Goal: Task Accomplishment & Management: Complete application form

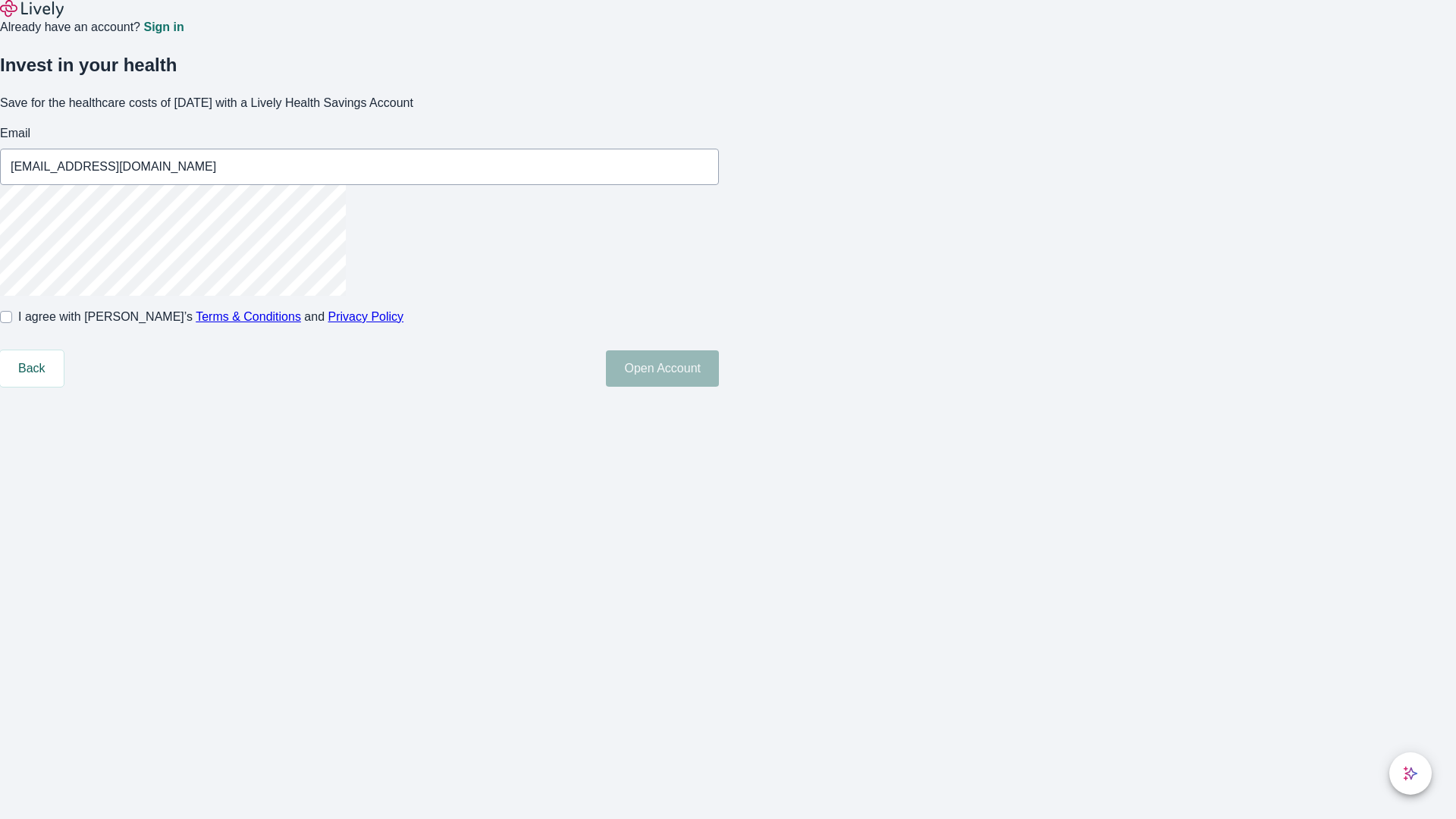
click at [12, 323] on input "I agree with Lively’s Terms & Conditions and Privacy Policy" at bounding box center [6, 317] width 12 height 12
checkbox input "true"
click at [719, 387] on button "Open Account" at bounding box center [662, 368] width 113 height 37
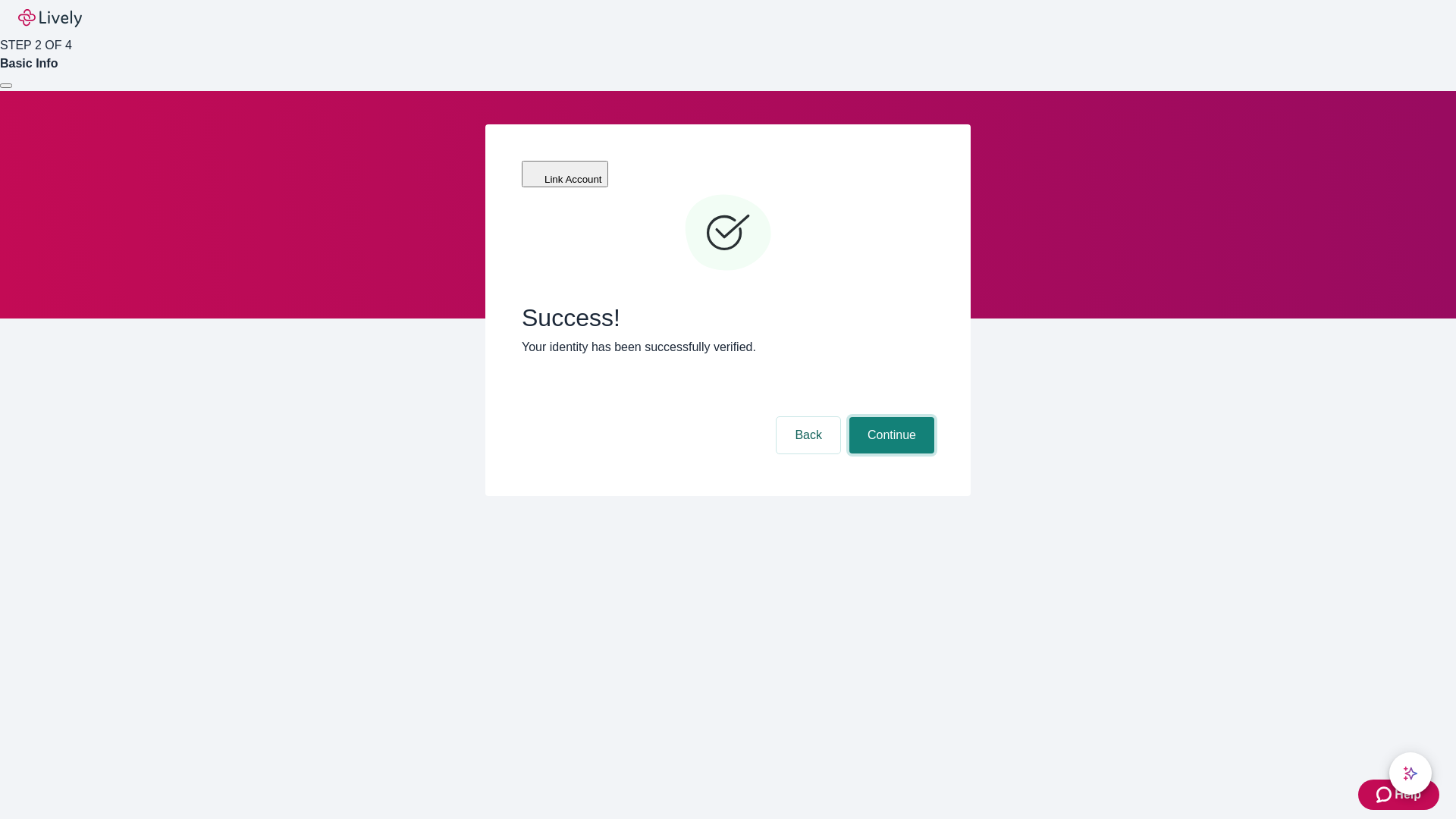
click at [889, 417] on button "Continue" at bounding box center [892, 435] width 85 height 37
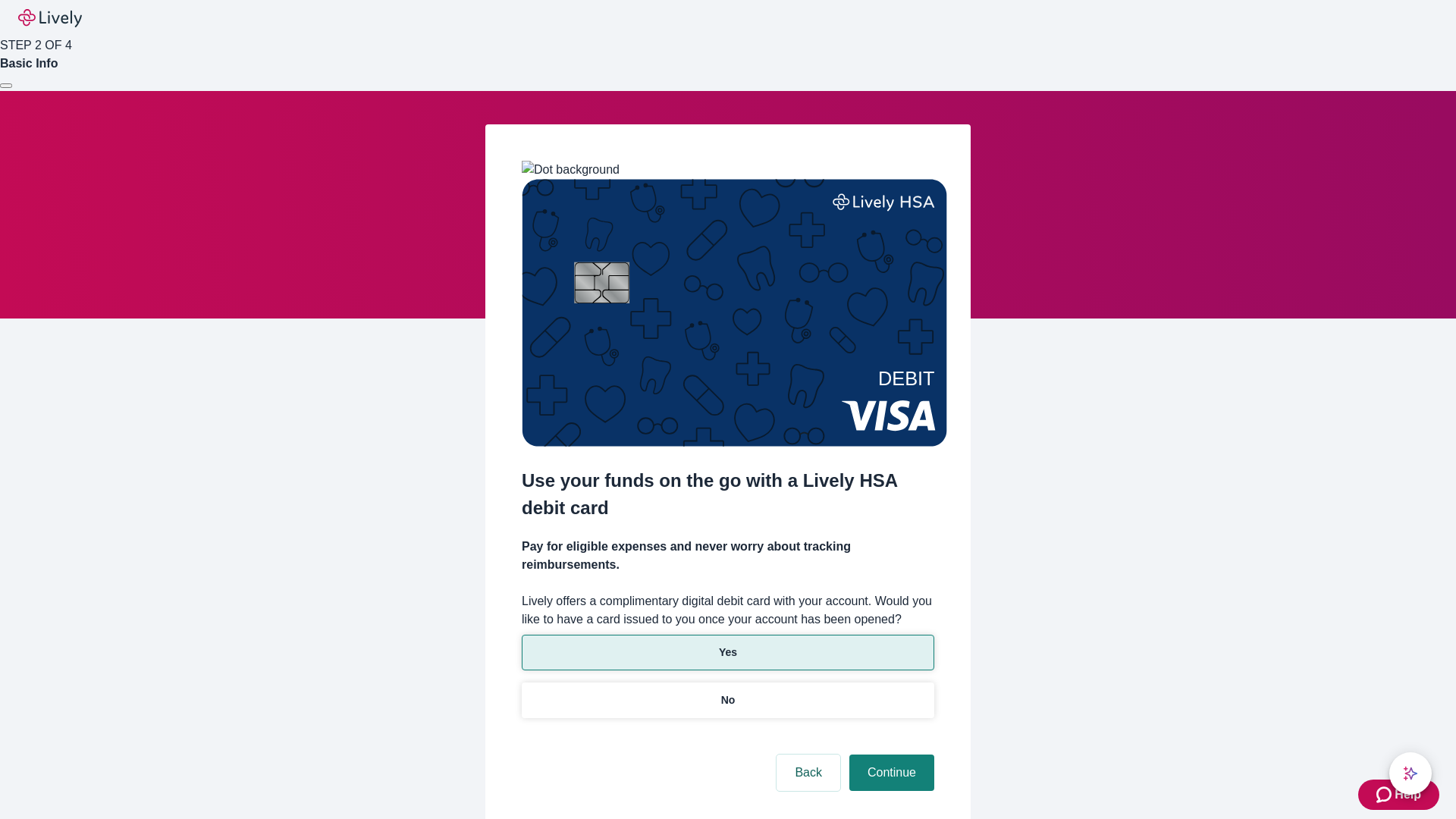
click at [727, 644] on p "Yes" at bounding box center [728, 652] width 18 height 16
click at [889, 755] on button "Continue" at bounding box center [892, 773] width 85 height 37
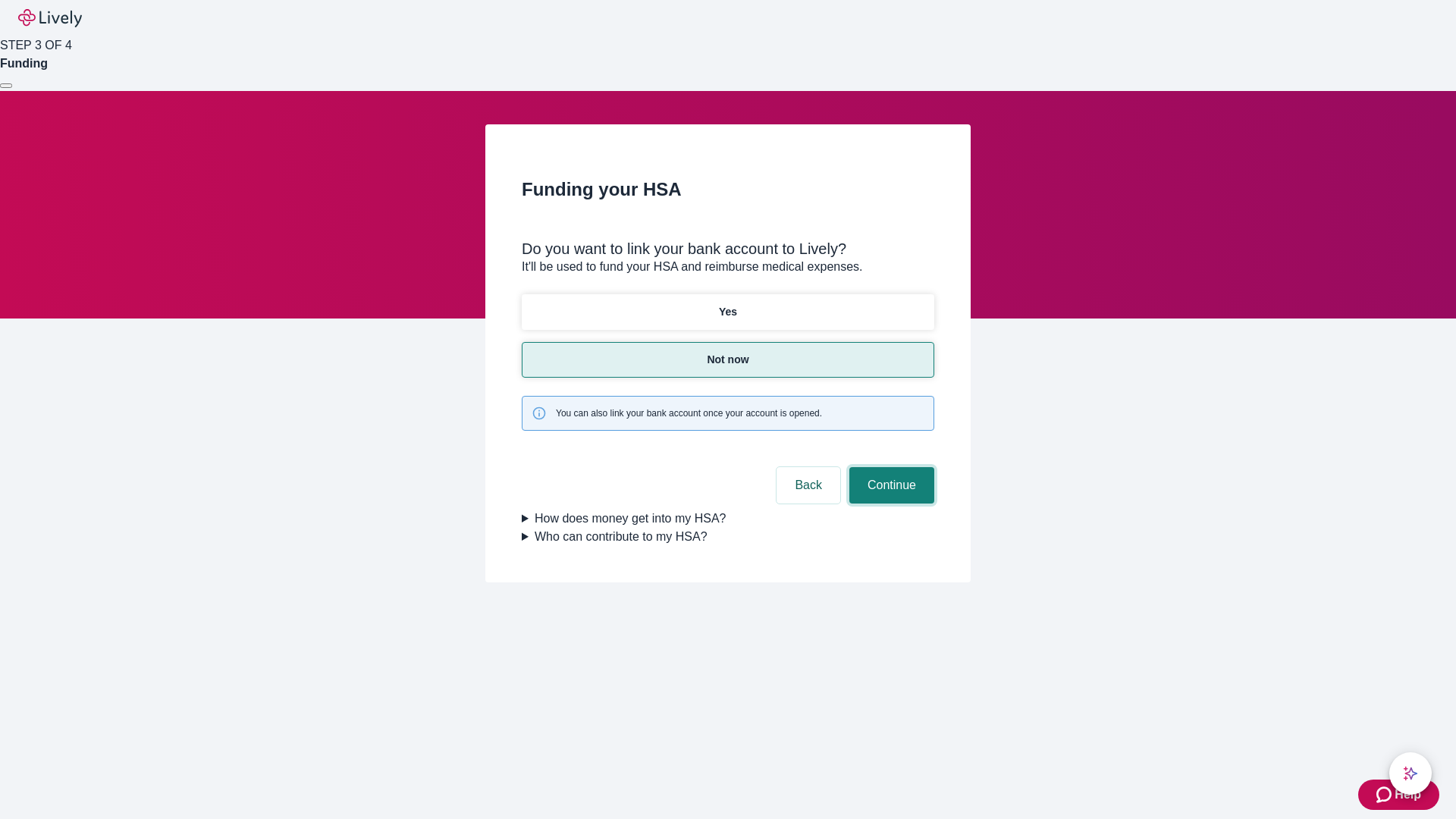
click at [889, 467] on button "Continue" at bounding box center [892, 485] width 85 height 37
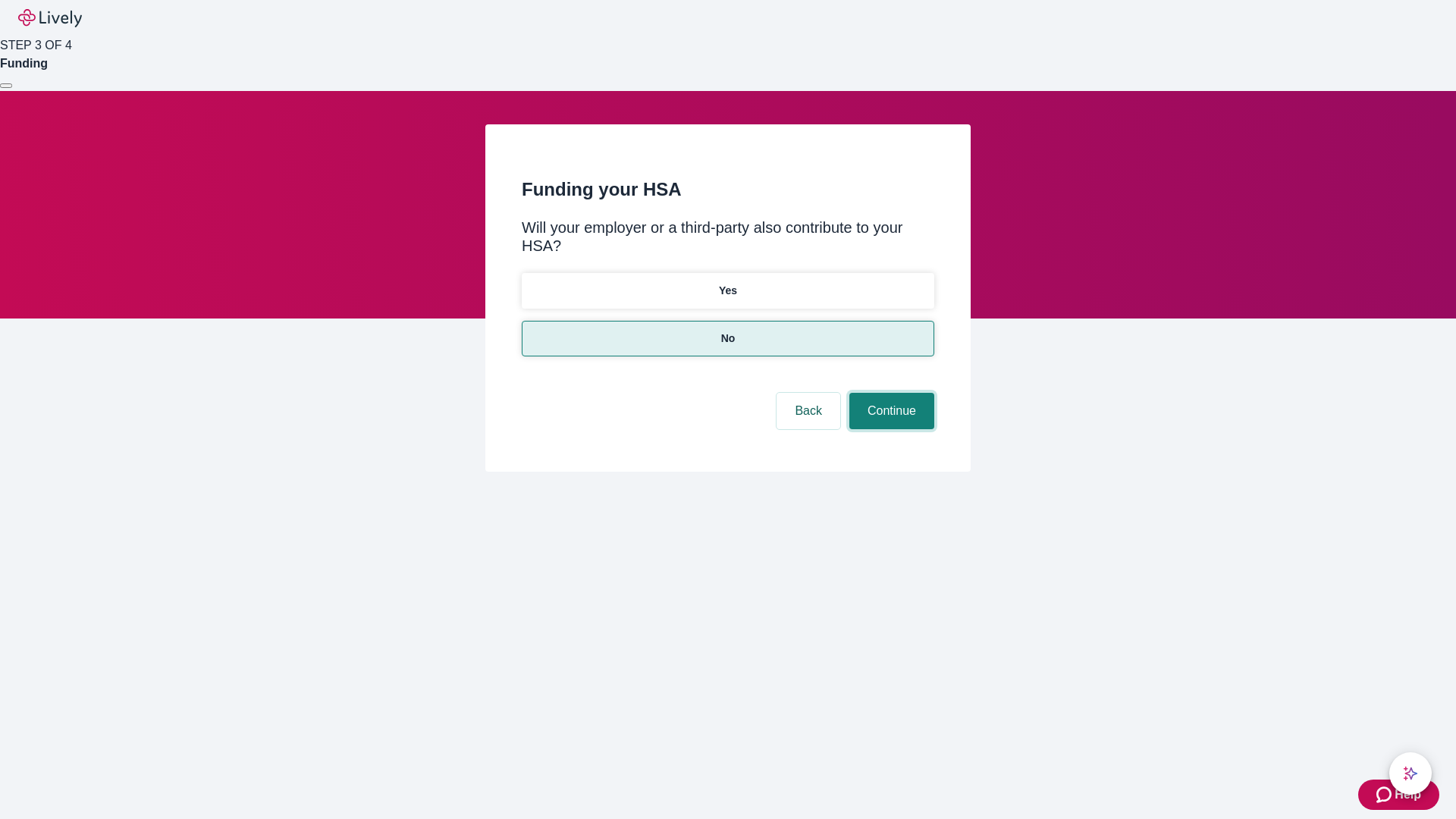
click at [889, 392] on button "Continue" at bounding box center [892, 410] width 85 height 37
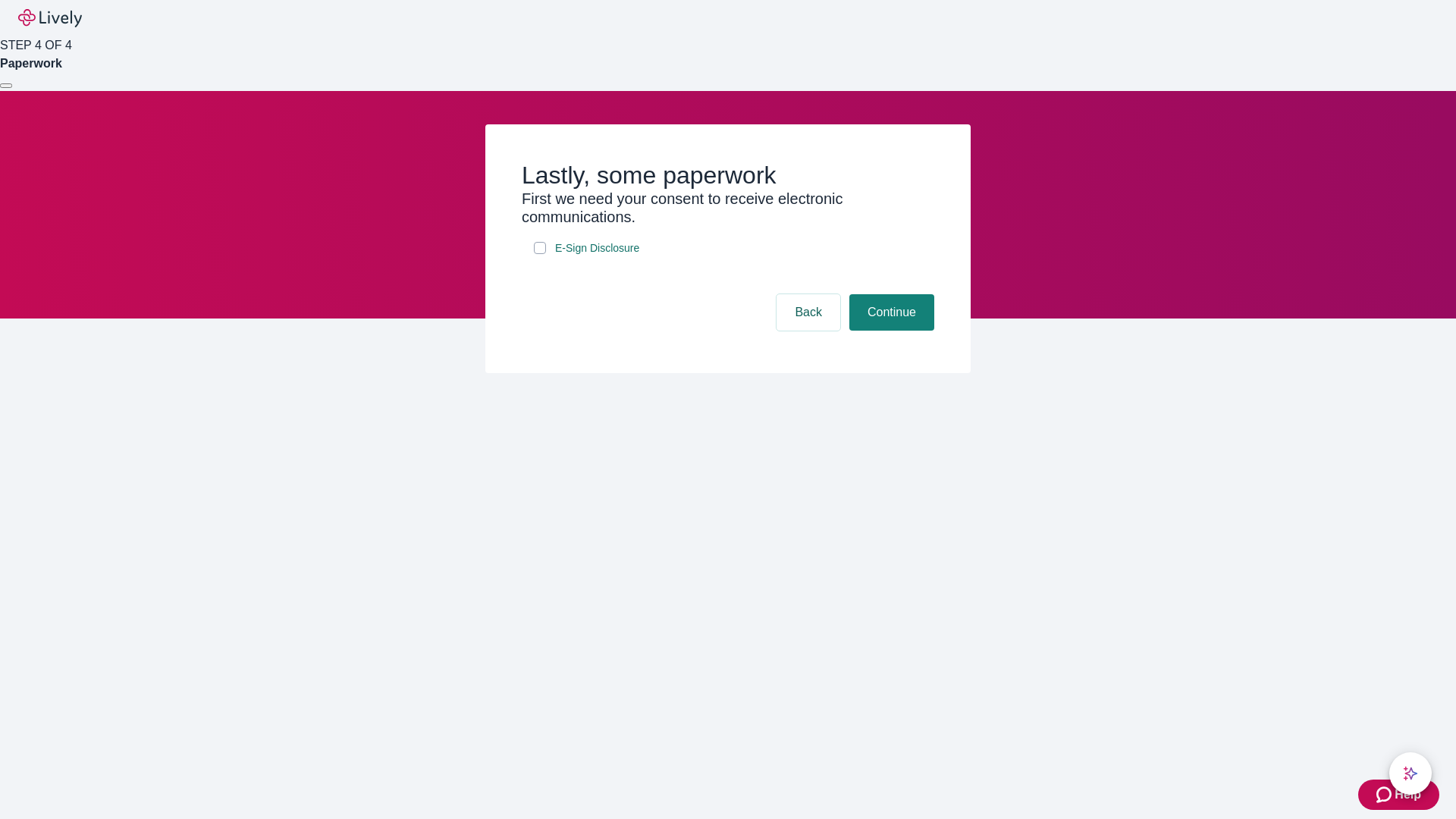
click at [540, 254] on input "E-Sign Disclosure" at bounding box center [540, 247] width 12 height 12
checkbox input "true"
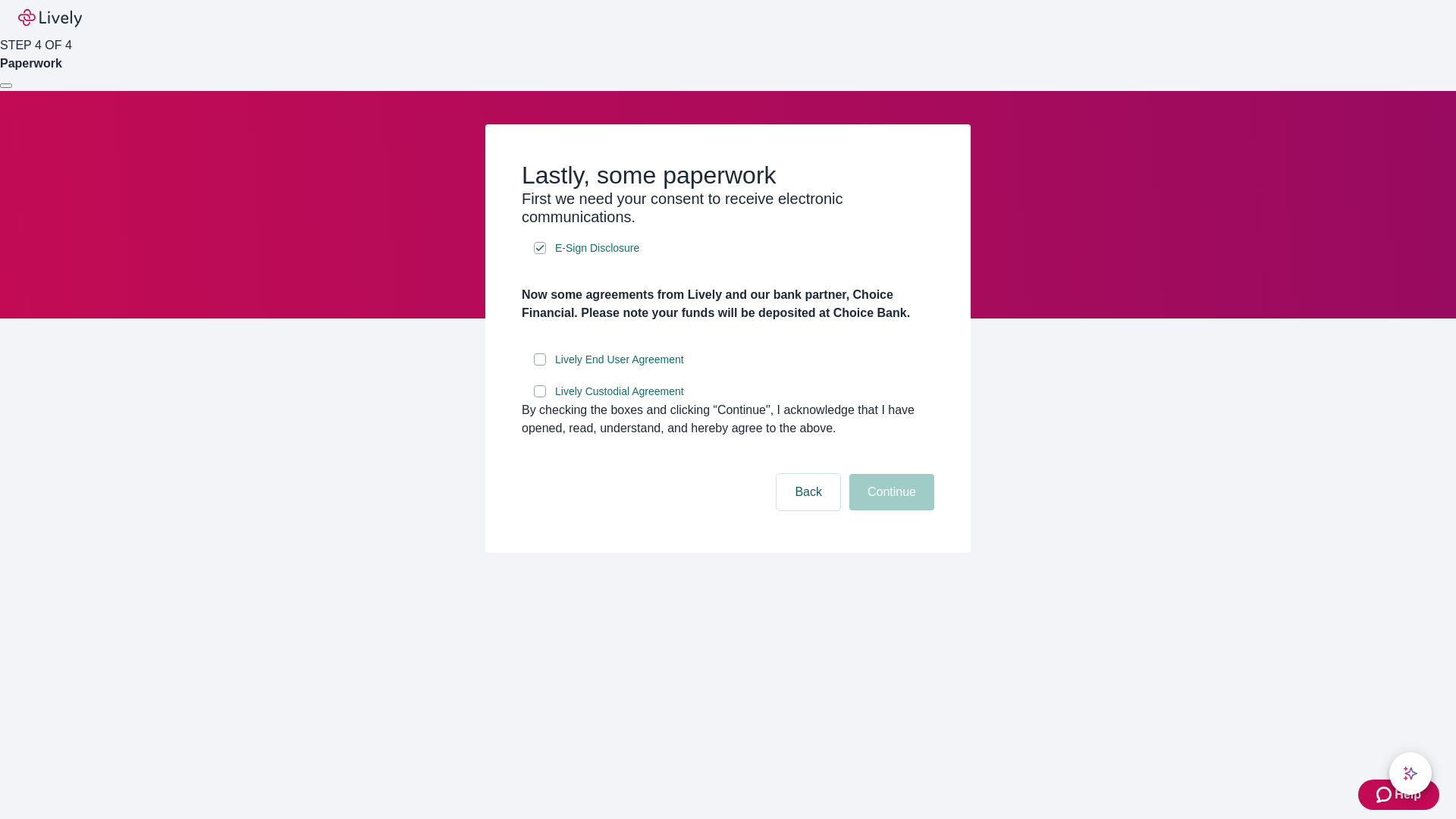
click at [540, 366] on input "Lively End User Agreement" at bounding box center [540, 359] width 12 height 12
checkbox input "true"
click at [540, 397] on input "Lively Custodial Agreement" at bounding box center [540, 391] width 12 height 12
checkbox input "true"
click at [889, 510] on button "Continue" at bounding box center [892, 492] width 85 height 37
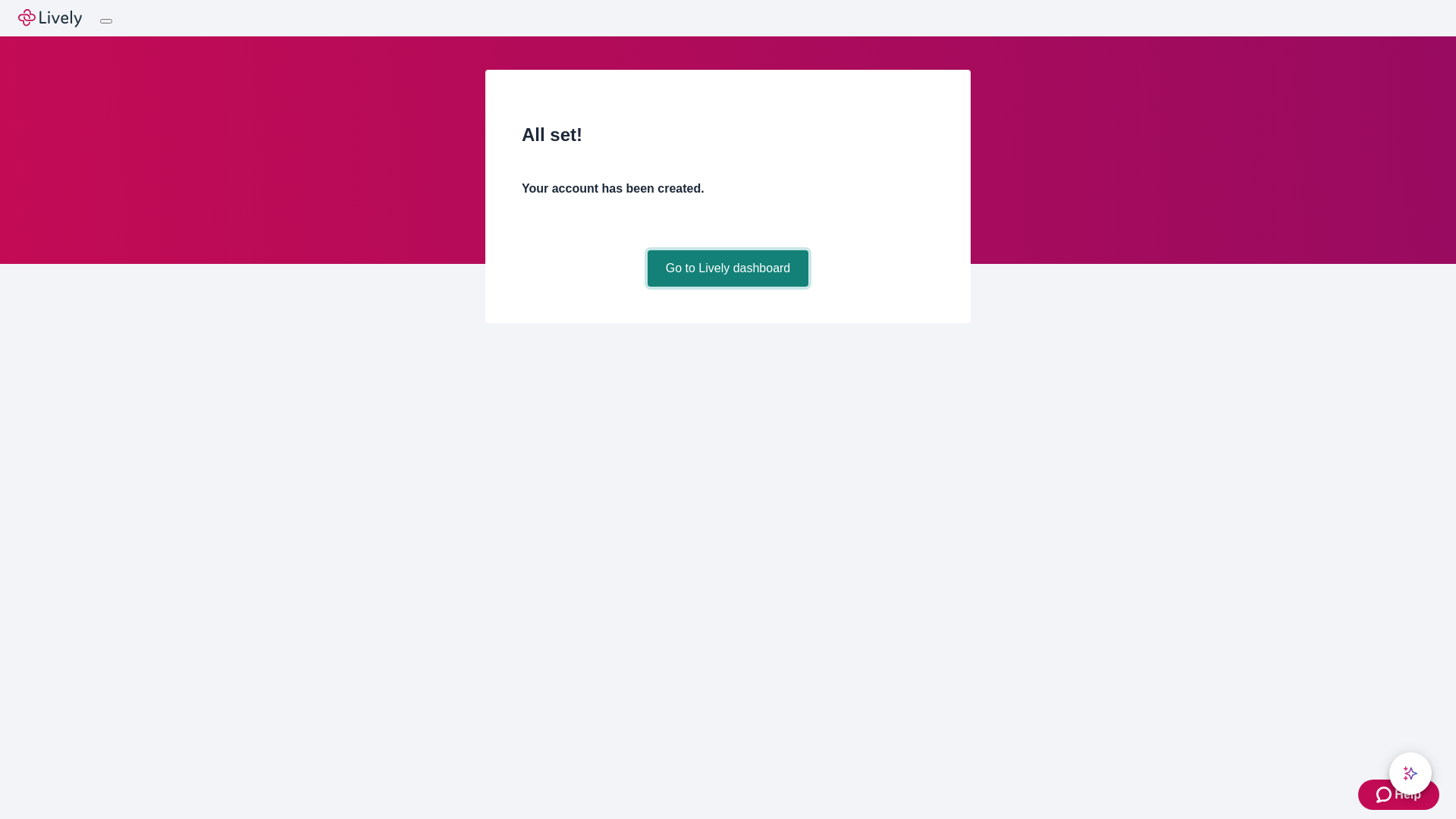
click at [727, 287] on link "Go to Lively dashboard" at bounding box center [728, 268] width 161 height 37
